Goal: Task Accomplishment & Management: Use online tool/utility

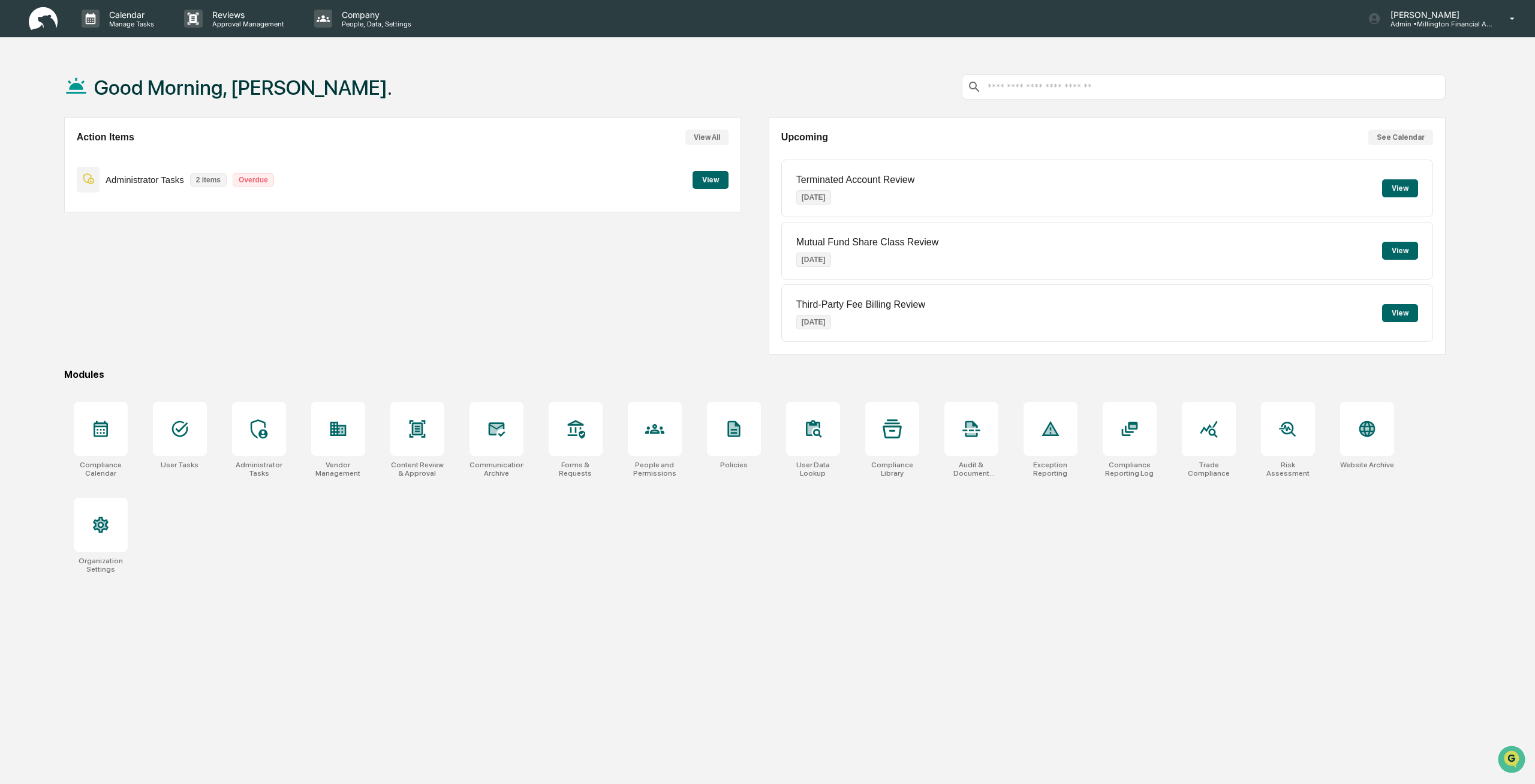
click at [225, 160] on div "Administrator Tasks 2 items Overdue View" at bounding box center [402, 178] width 652 height 40
click at [721, 181] on button "View" at bounding box center [710, 179] width 36 height 18
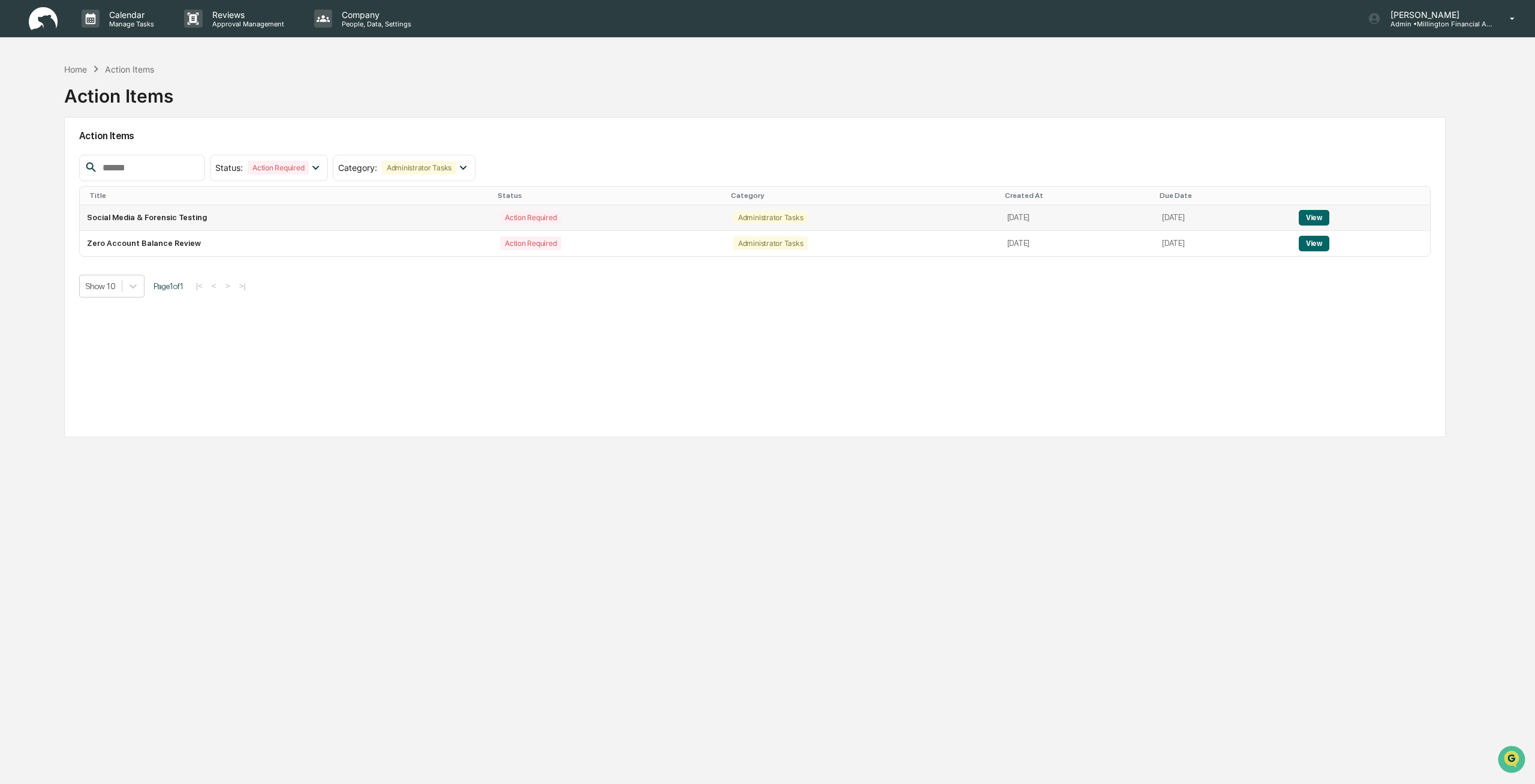
click at [358, 209] on td "Social Media & Forensic Testing" at bounding box center [286, 218] width 413 height 26
click at [1324, 214] on button "View" at bounding box center [1314, 217] width 31 height 16
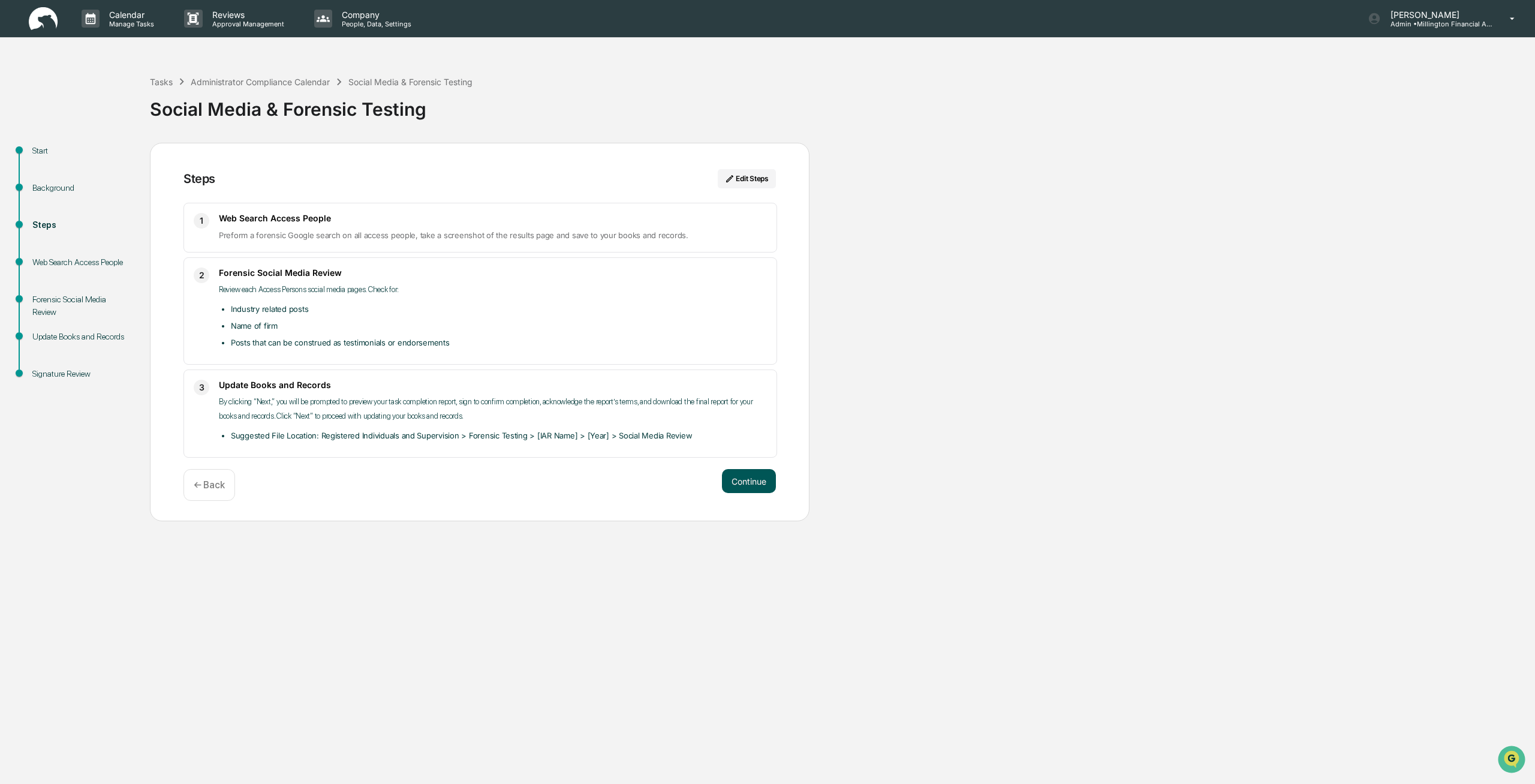
click at [741, 481] on button "Continue" at bounding box center [749, 481] width 54 height 24
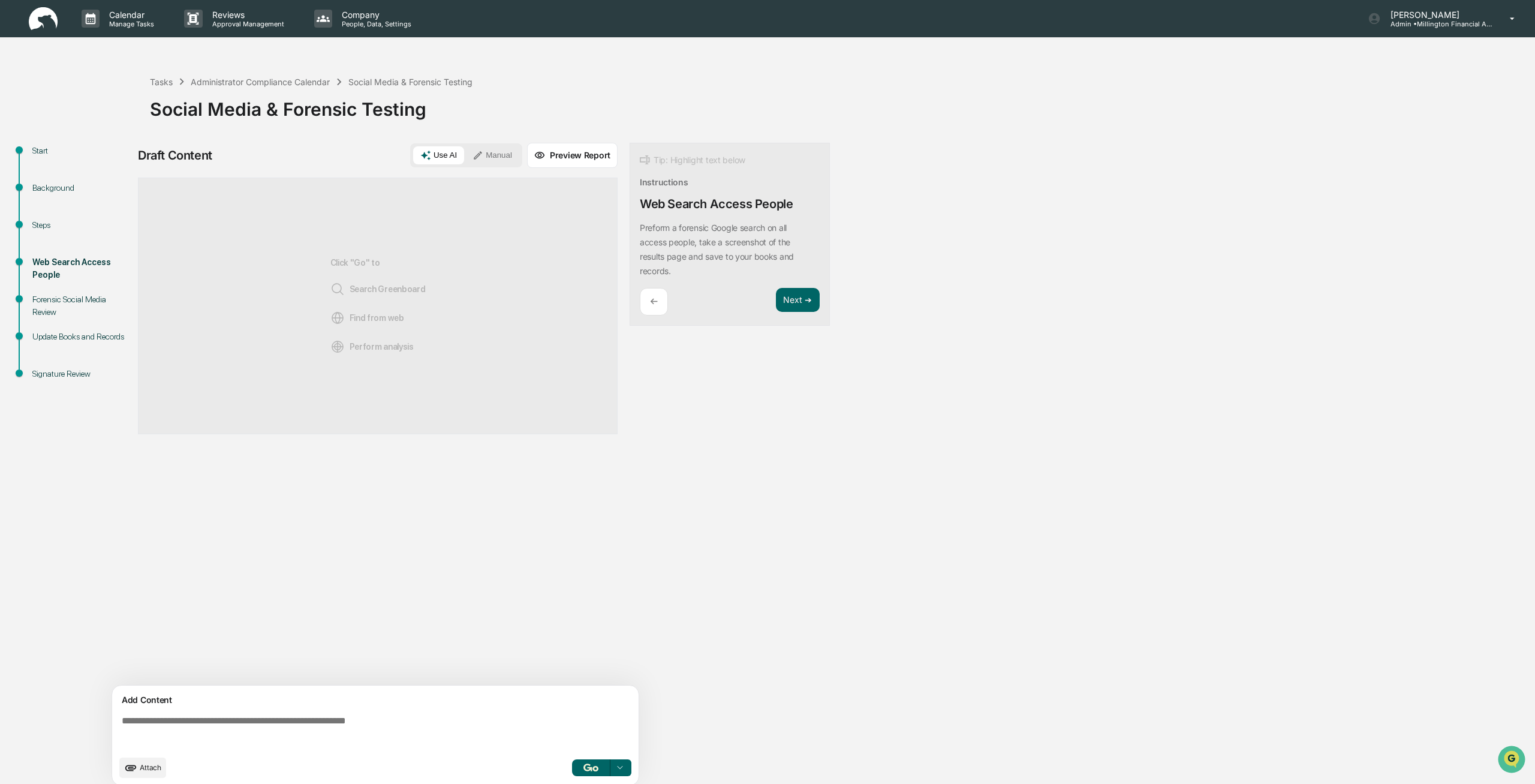
click at [398, 291] on span "Search Greenboard" at bounding box center [377, 289] width 95 height 15
click at [389, 318] on span "Find from web" at bounding box center [367, 318] width 74 height 15
click at [390, 345] on span "Perform analysis" at bounding box center [372, 347] width 83 height 15
click at [798, 302] on button "Next ➔" at bounding box center [797, 300] width 43 height 25
click at [803, 316] on button "Next ➔" at bounding box center [797, 315] width 43 height 25
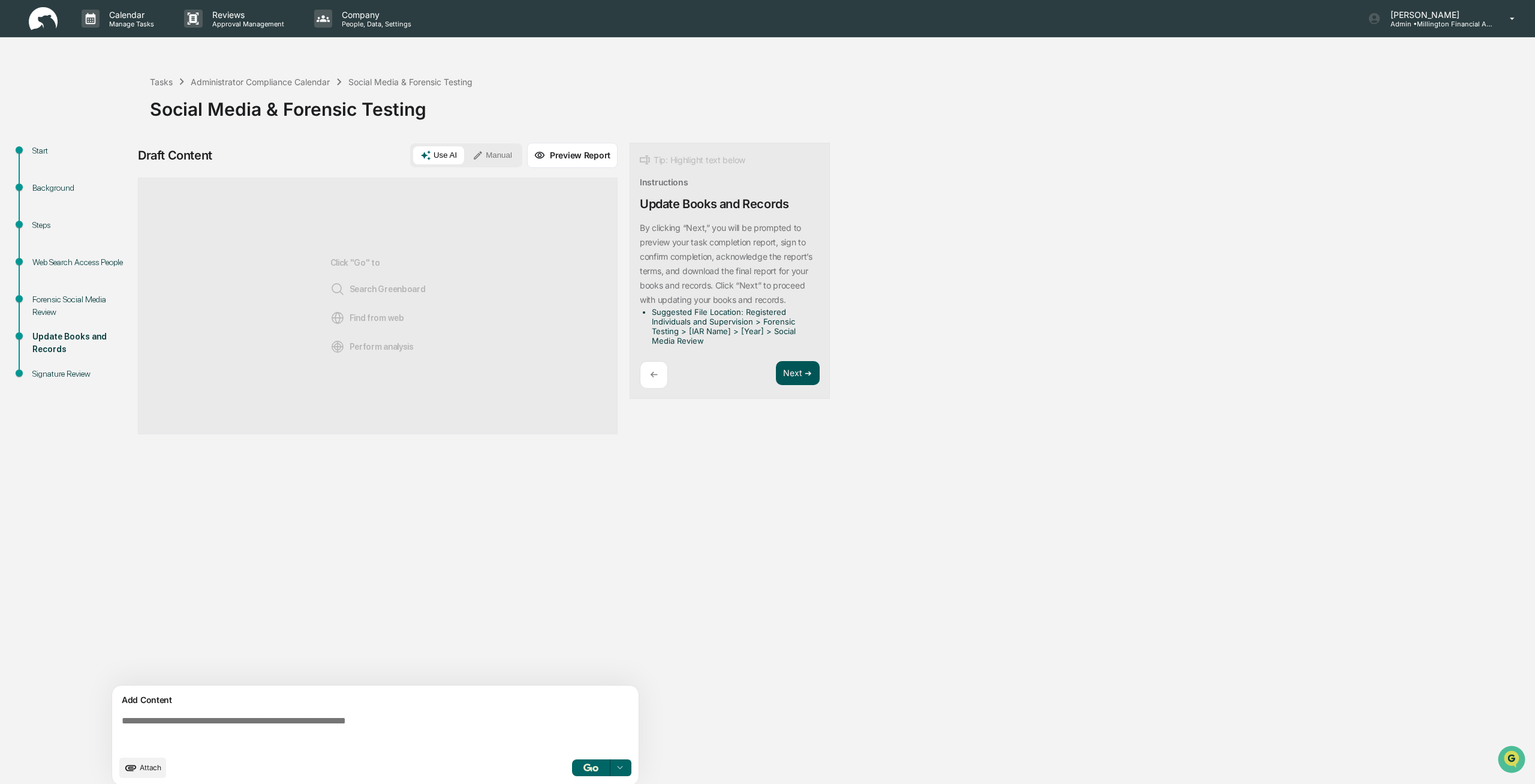
click at [804, 373] on button "Next ➔" at bounding box center [797, 373] width 43 height 25
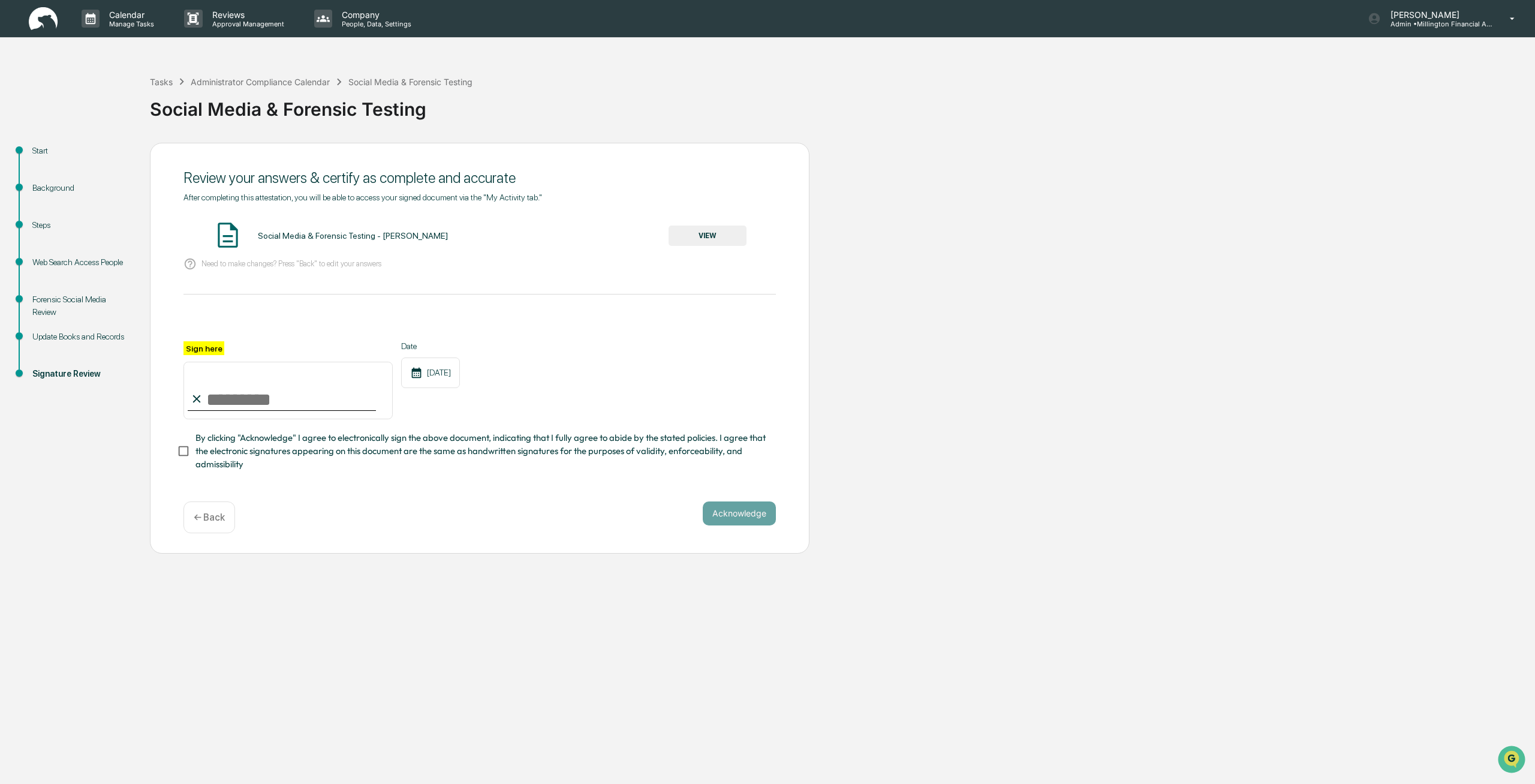
click at [208, 399] on input "Sign here" at bounding box center [288, 390] width 209 height 57
type input "**********"
click at [557, 349] on div "**********" at bounding box center [479, 380] width 593 height 78
click at [708, 239] on button "VIEW" at bounding box center [707, 236] width 78 height 20
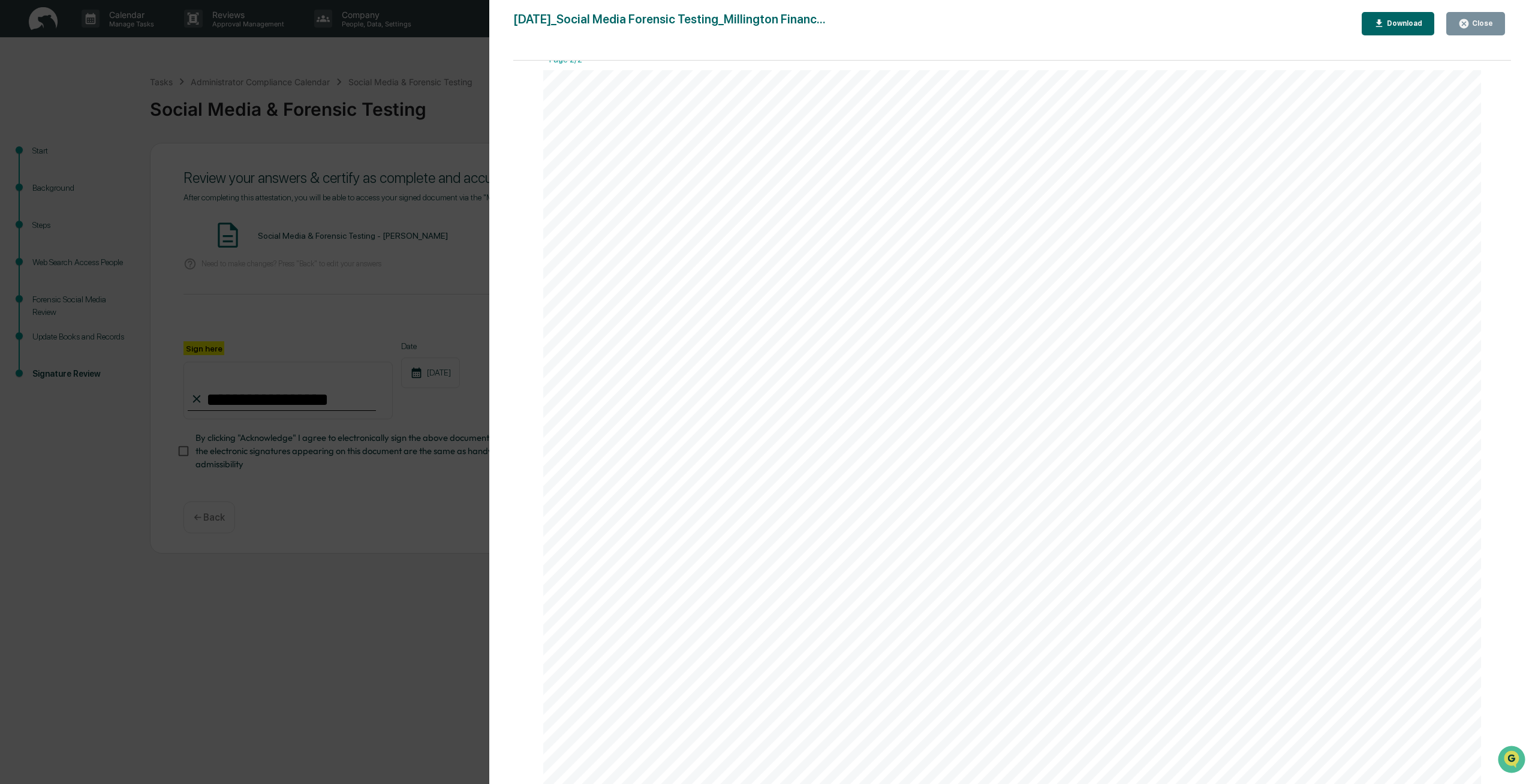
scroll to position [1390, 0]
click at [1397, 26] on div "Download" at bounding box center [1403, 23] width 38 height 8
click at [1465, 18] on icon "button" at bounding box center [1464, 23] width 11 height 11
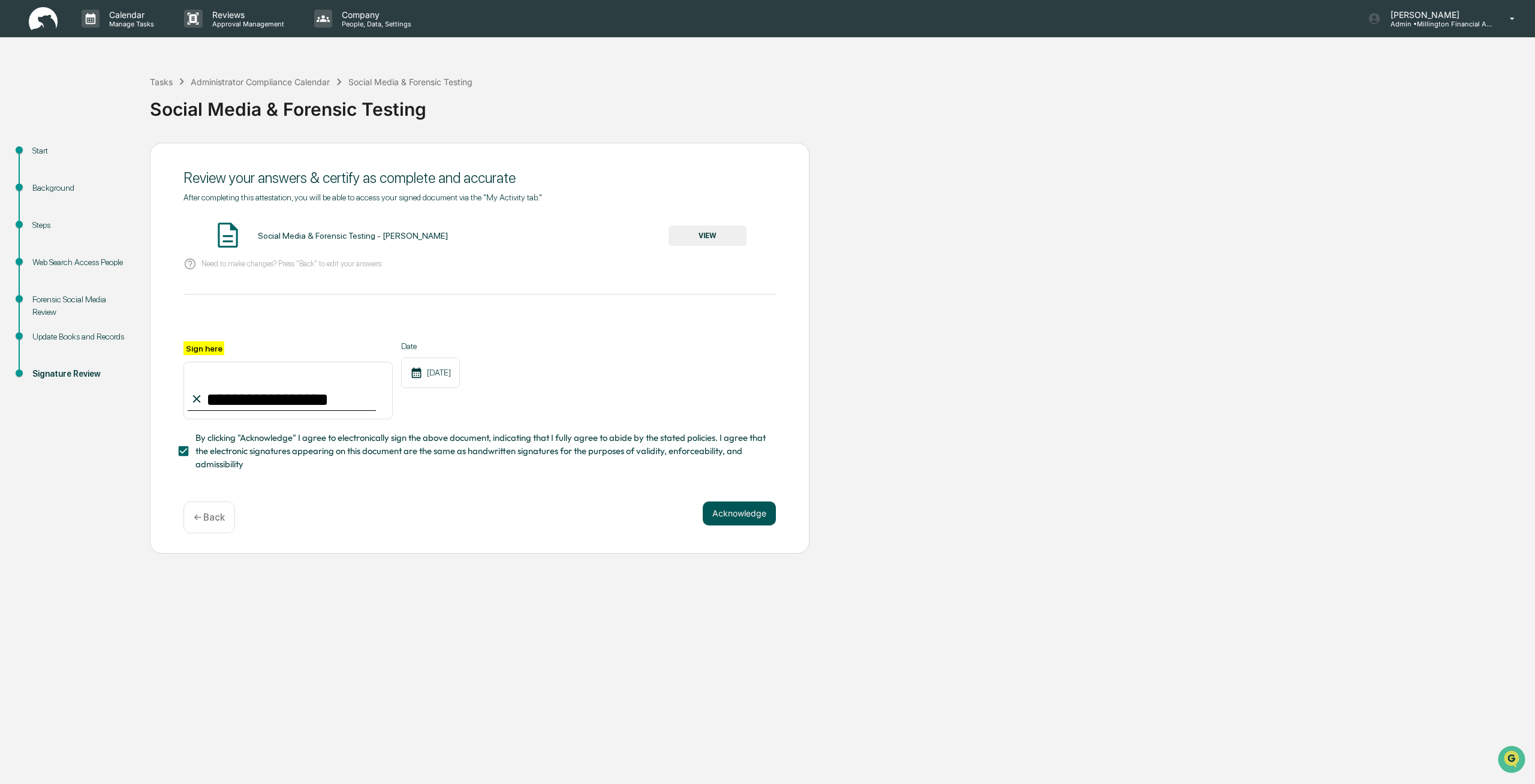
click at [750, 512] on button "Acknowledge" at bounding box center [739, 513] width 73 height 24
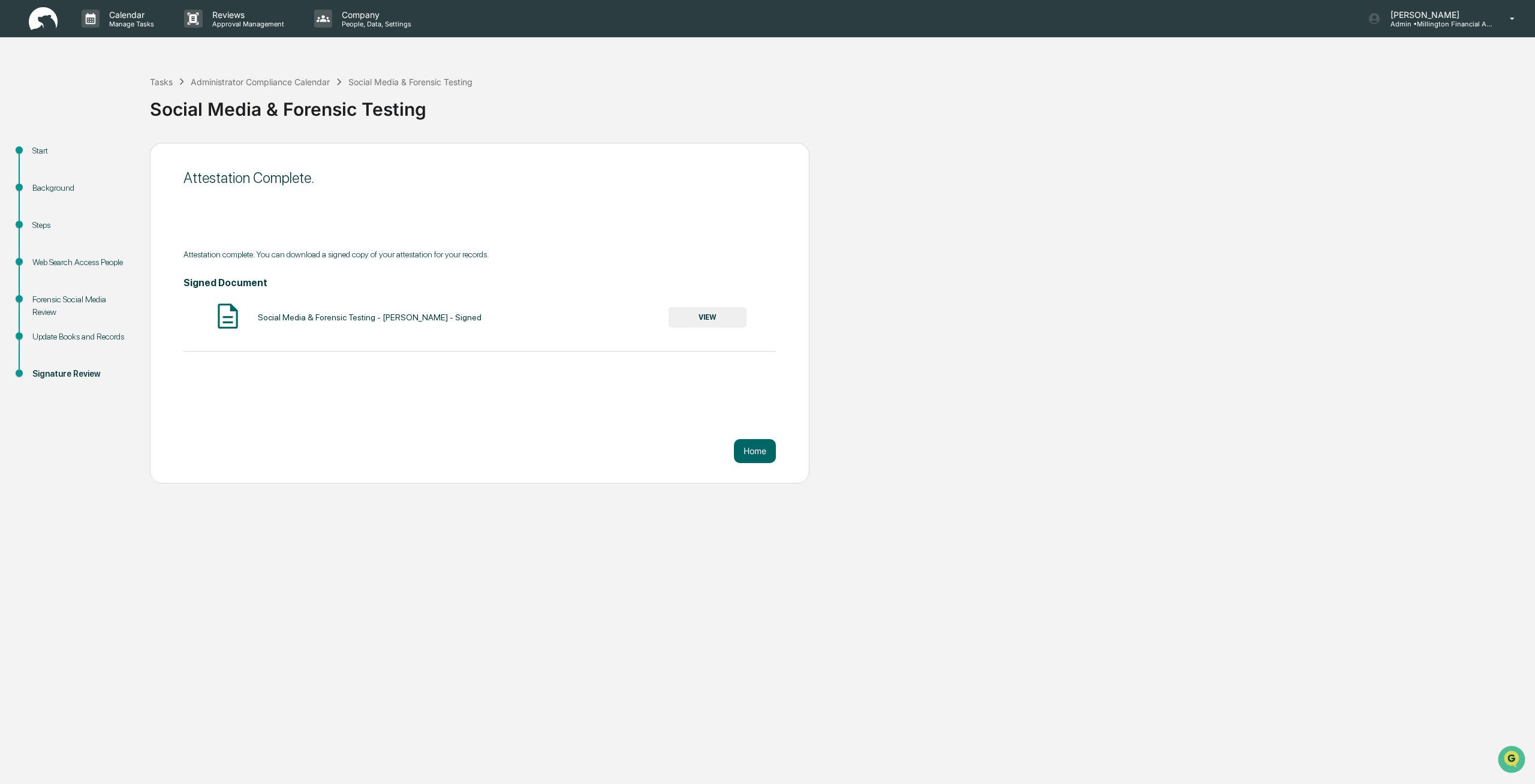
click at [707, 318] on button "VIEW" at bounding box center [707, 317] width 78 height 20
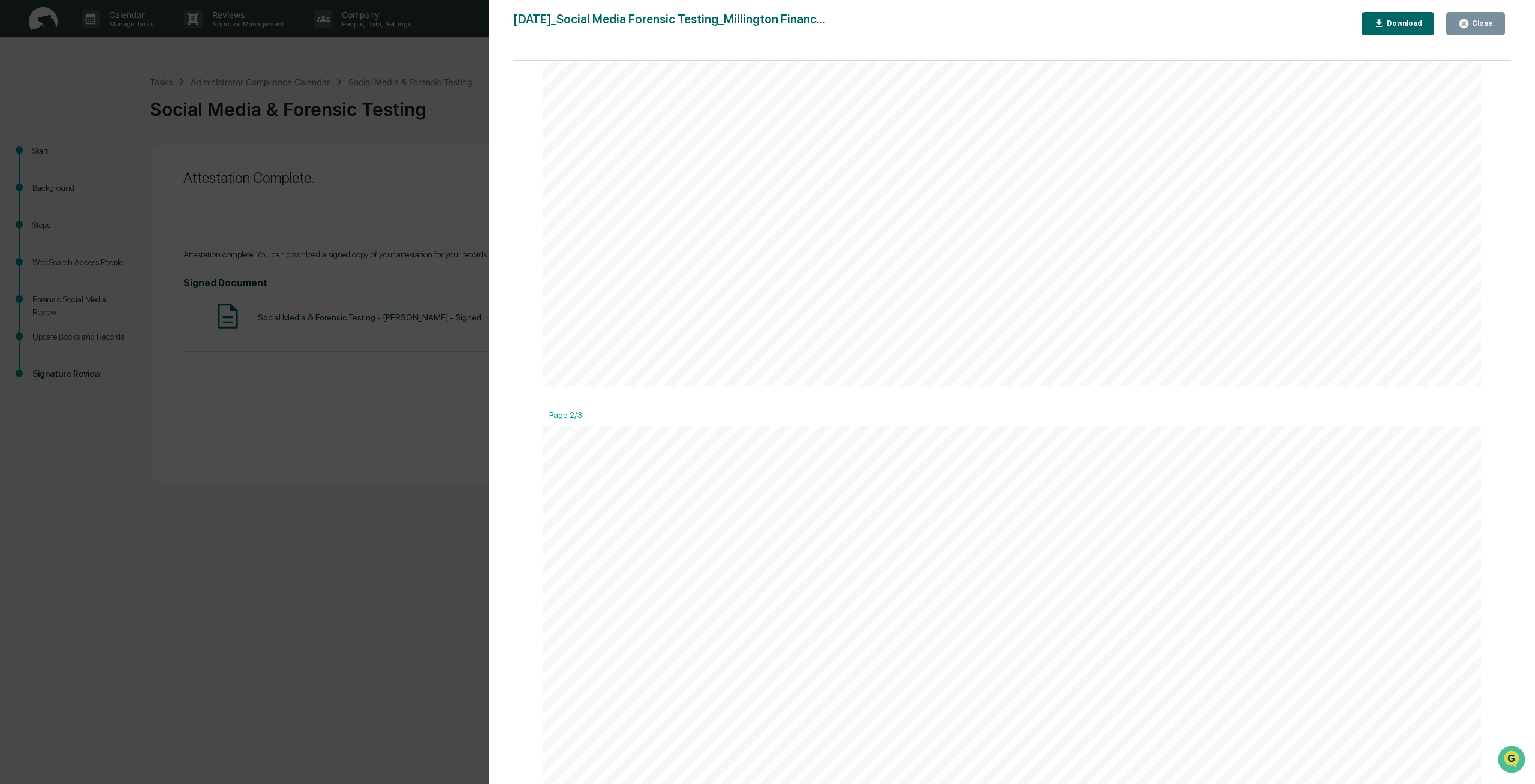
scroll to position [1205, 0]
click at [310, 344] on div "Version History [DATE] 02:45 PM [PERSON_NAME] [DATE]_Social Media Forensic Test…" at bounding box center [768, 392] width 1535 height 784
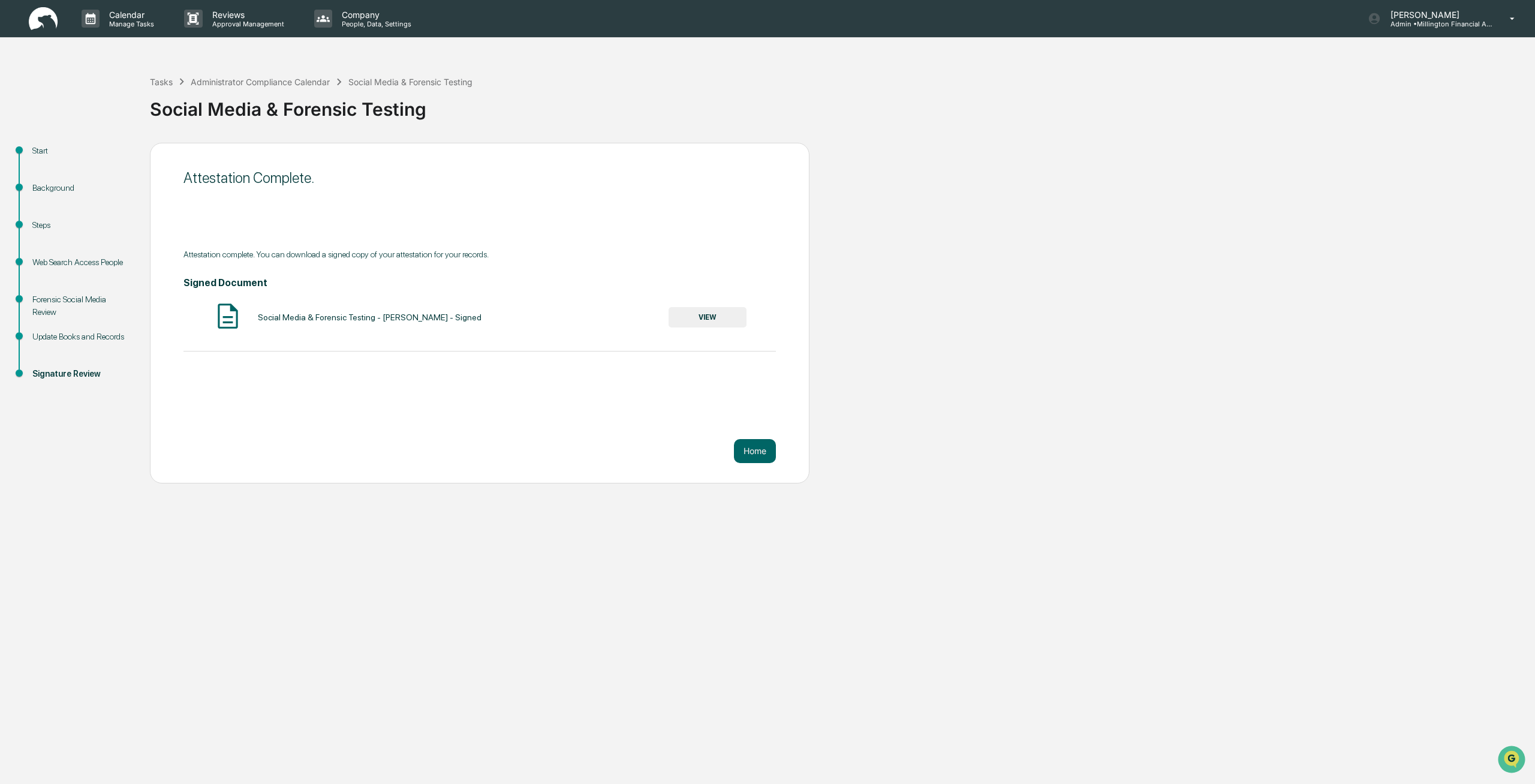
click at [231, 322] on img at bounding box center [227, 316] width 30 height 30
click at [712, 321] on button "VIEW" at bounding box center [707, 317] width 78 height 20
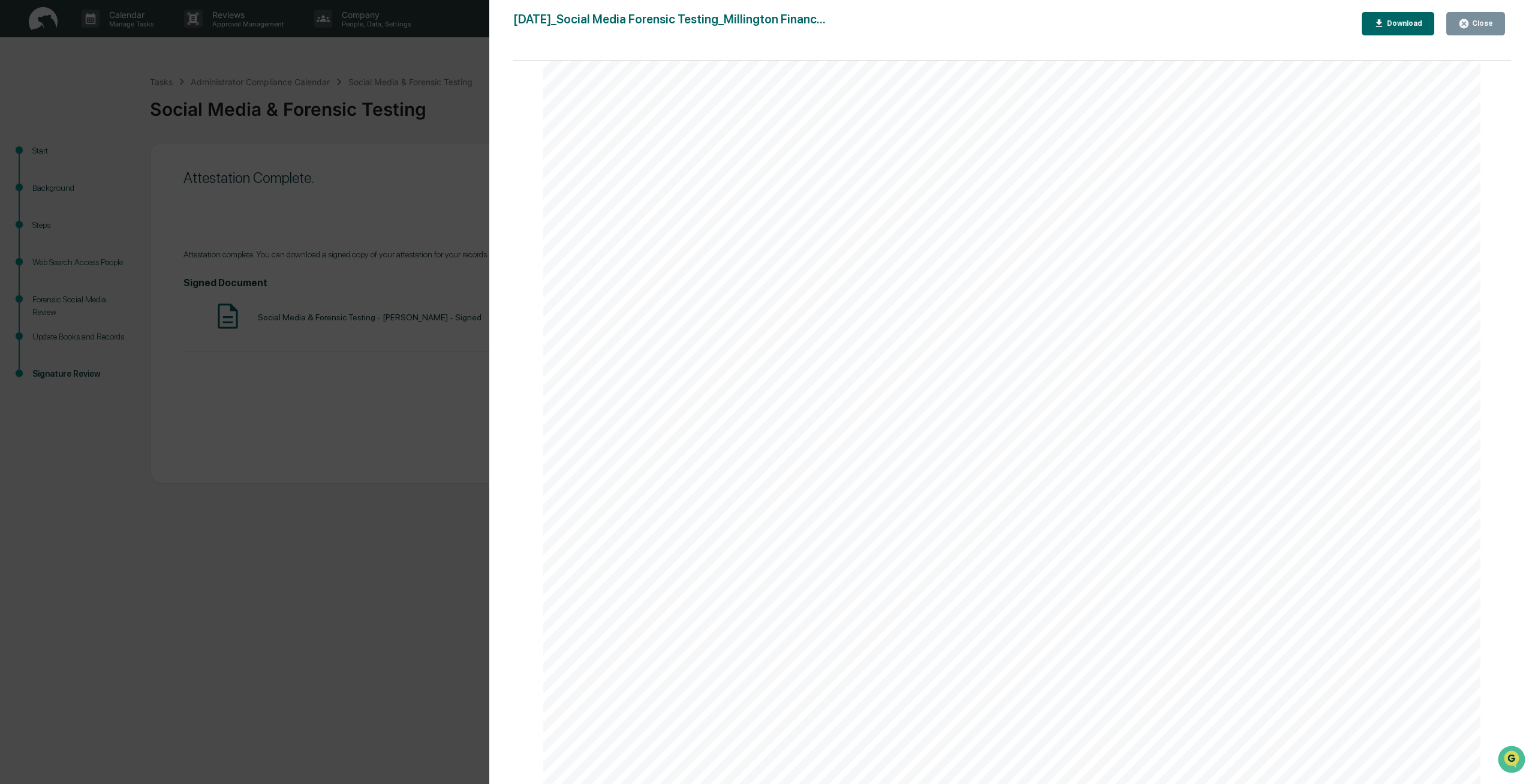
scroll to position [3237, 0]
click at [1400, 21] on div "Download" at bounding box center [1403, 23] width 38 height 8
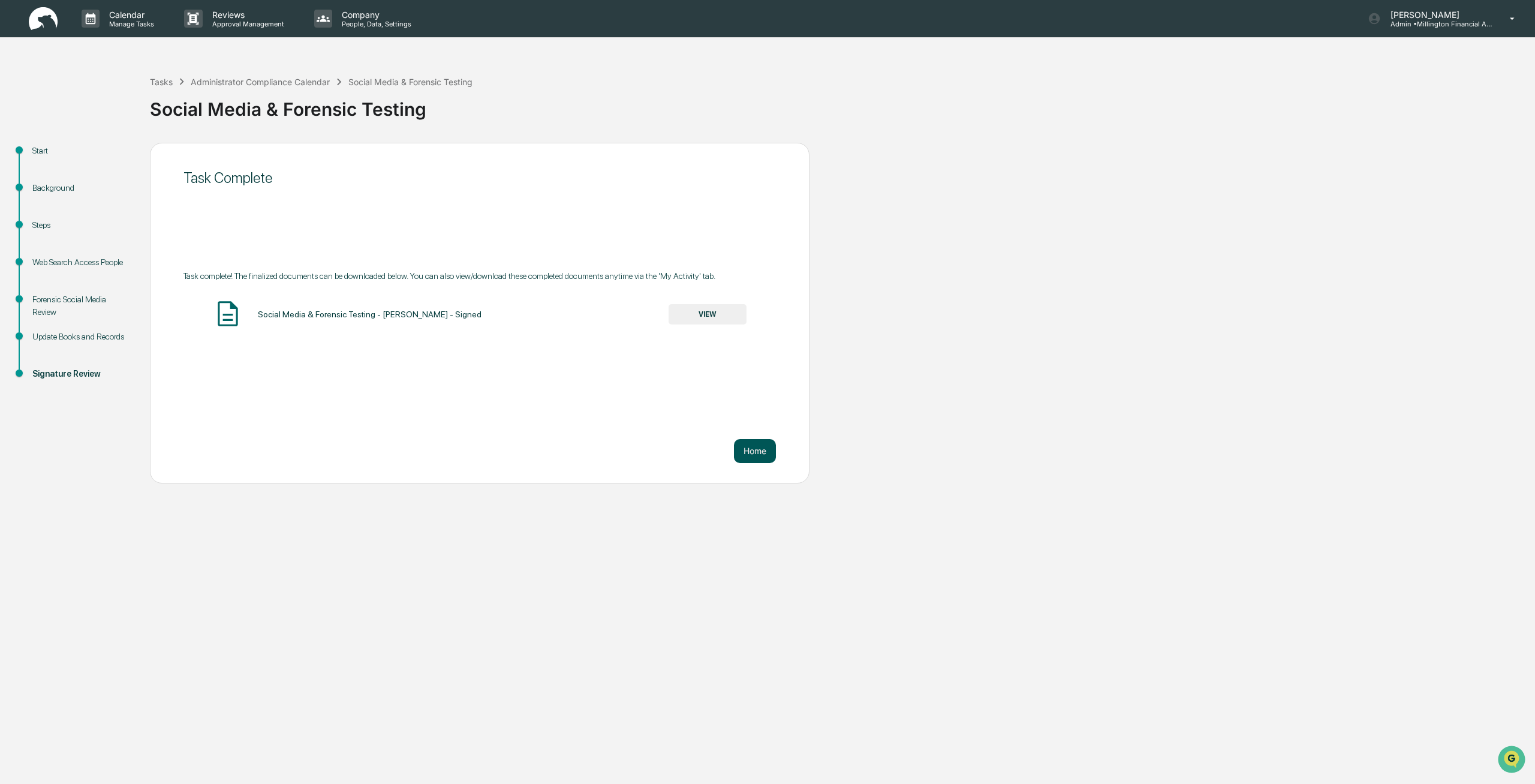
click at [743, 449] on button "Home" at bounding box center [755, 451] width 42 height 24
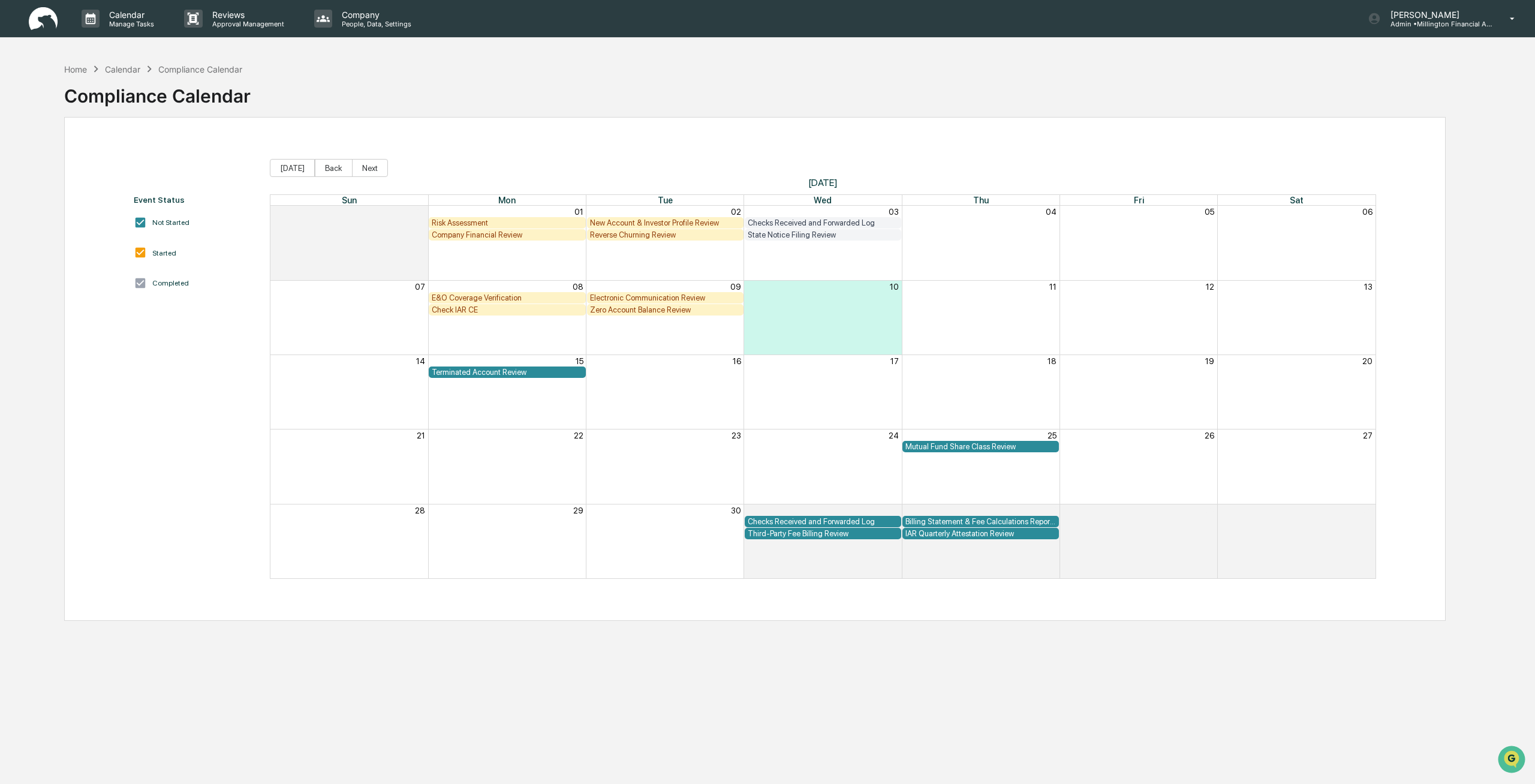
click at [683, 314] on div "Zero Account Balance Review" at bounding box center [665, 310] width 151 height 9
